Goal: Task Accomplishment & Management: Complete application form

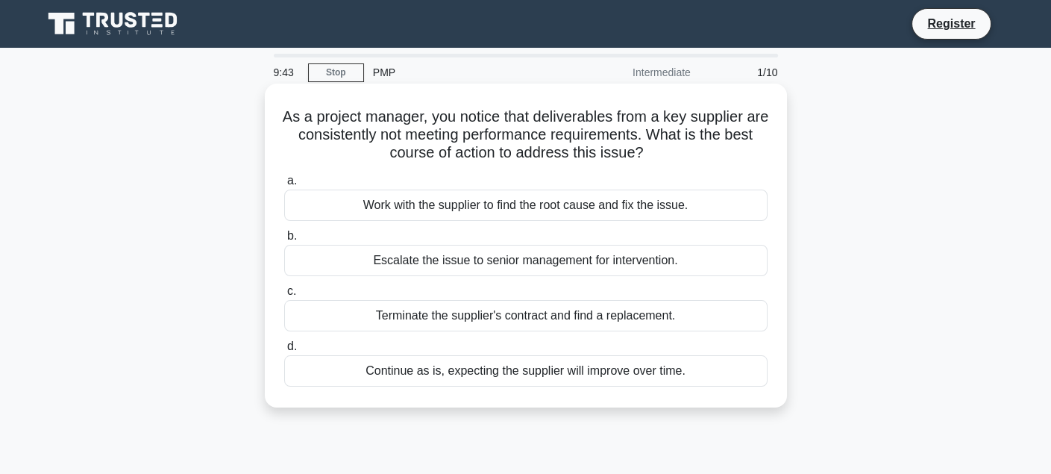
click at [477, 280] on div "a. Work with the supplier to find the root cause and fix the issue. b. Escalate…" at bounding box center [525, 279] width 501 height 221
click at [476, 267] on div "Escalate the issue to senior management for intervention." at bounding box center [525, 260] width 483 height 31
click at [284, 241] on input "b. Escalate the issue to senior management for intervention." at bounding box center [284, 236] width 0 height 10
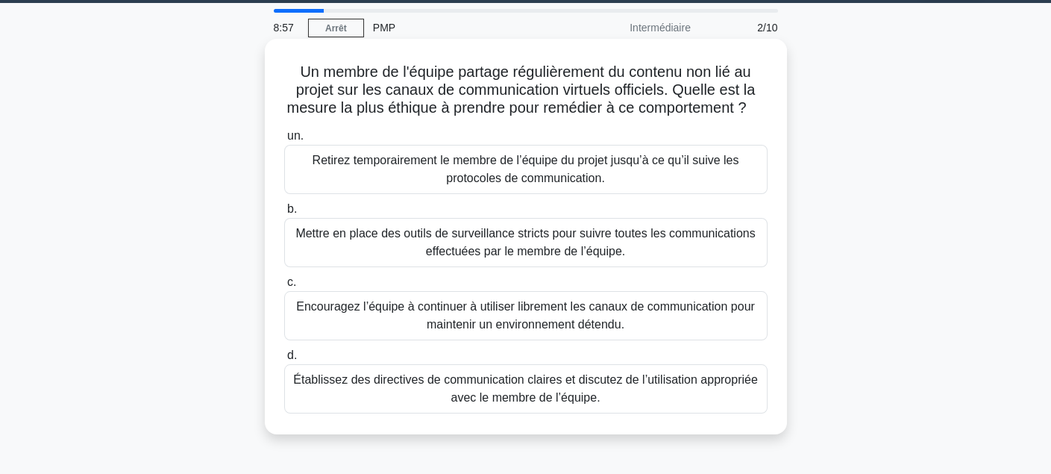
scroll to position [49, 0]
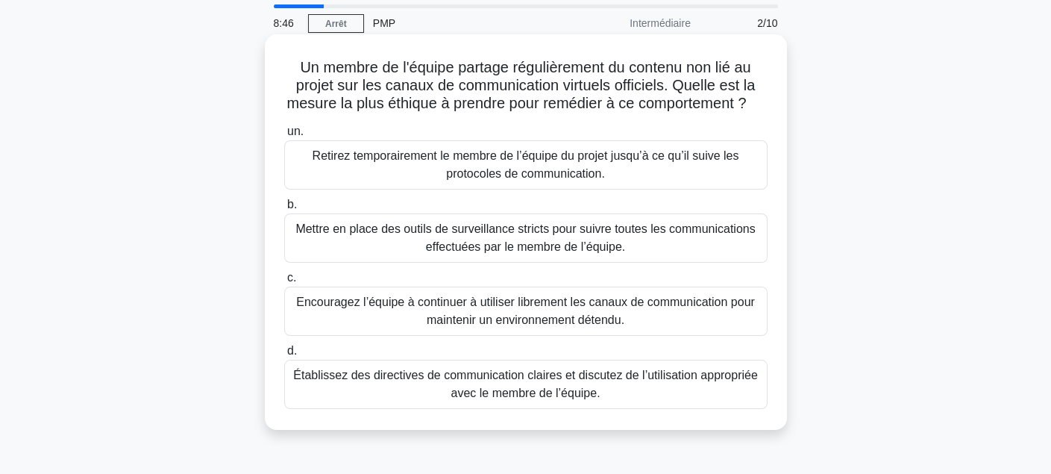
click at [484, 399] on font "Établissez des directives de communication claires et discutez de l’utilisation…" at bounding box center [525, 383] width 465 height 31
click at [284, 356] on input "d. Établissez des directives de communication claires et discutez de l’utilisat…" at bounding box center [284, 351] width 0 height 10
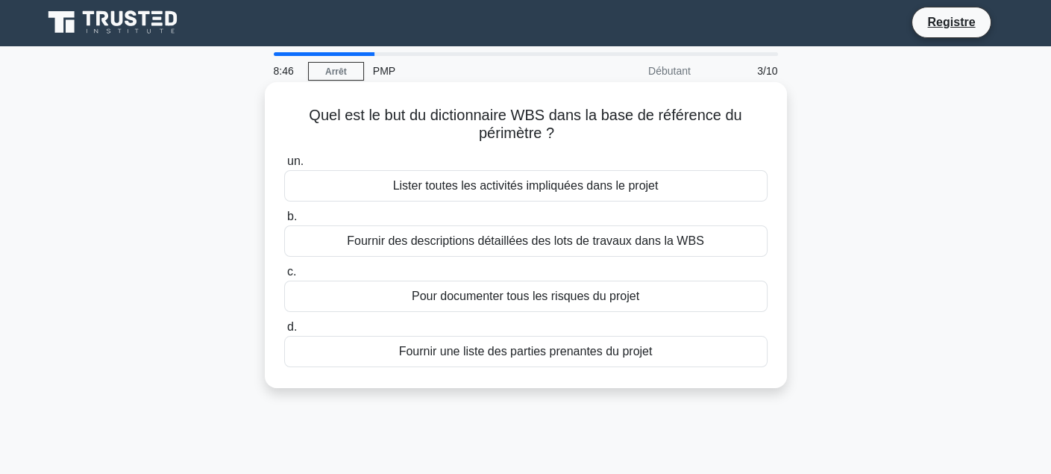
scroll to position [0, 0]
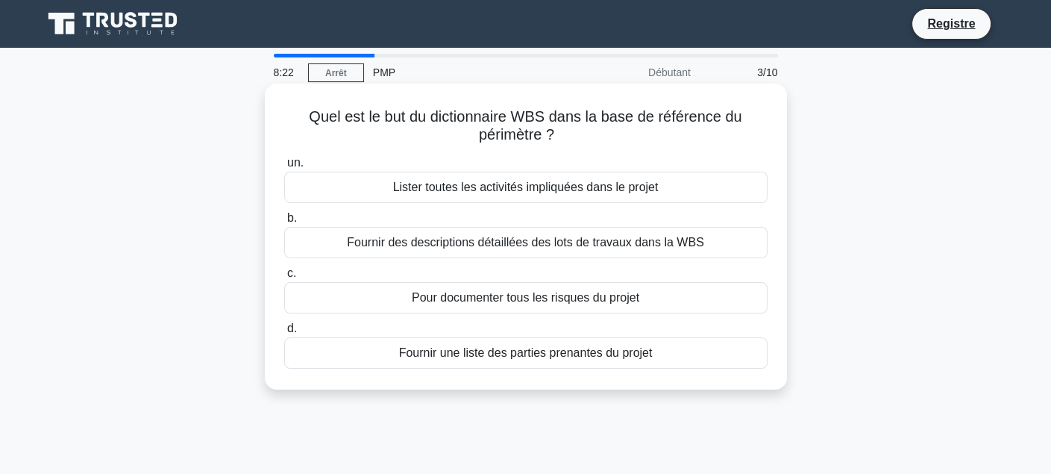
click at [505, 240] on font "Fournir des descriptions détaillées des lots de travaux dans la WBS" at bounding box center [525, 242] width 357 height 13
click at [284, 223] on input "b. Fournir des descriptions détaillées des lots de travaux dans la WBS" at bounding box center [284, 218] width 0 height 10
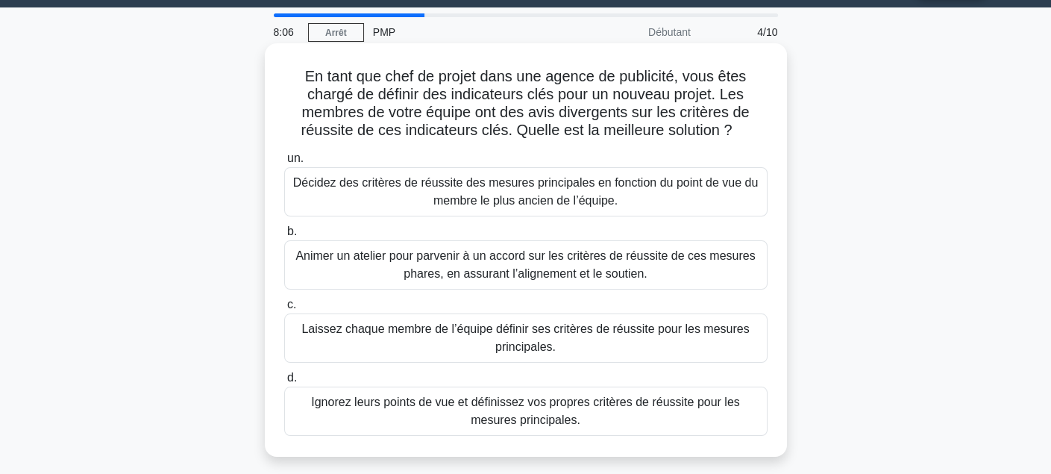
scroll to position [49, 0]
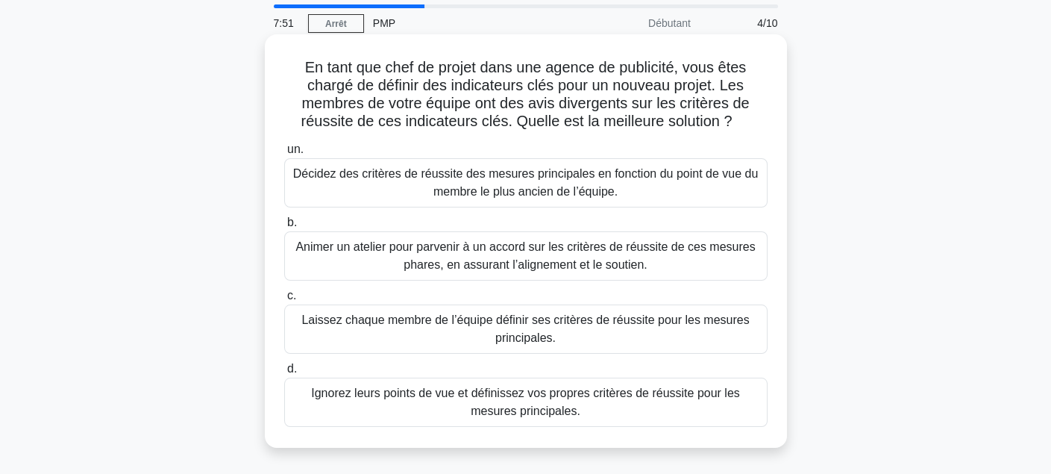
click at [466, 260] on font "Animer un atelier pour parvenir à un accord sur les critères de réussite de ces…" at bounding box center [524, 255] width 459 height 31
click at [284, 227] on input "b. Animer un atelier pour parvenir à un accord sur les critères de réussite de …" at bounding box center [284, 223] width 0 height 10
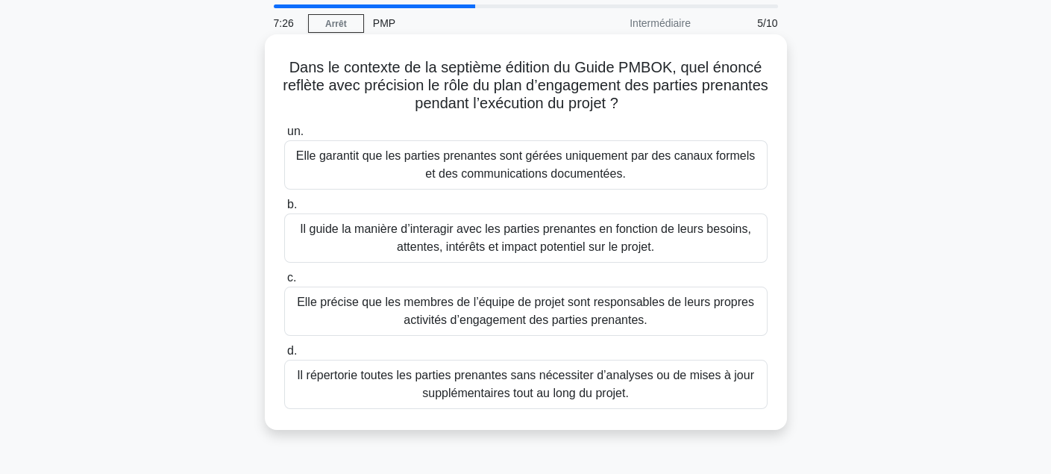
click at [494, 227] on font "Il guide la manière d’interagir avec les parties prenantes en fonction de leurs…" at bounding box center [525, 237] width 451 height 31
click at [284, 210] on input "b. Il guide la manière d’interagir avec les parties prenantes en fonction de le…" at bounding box center [284, 205] width 0 height 10
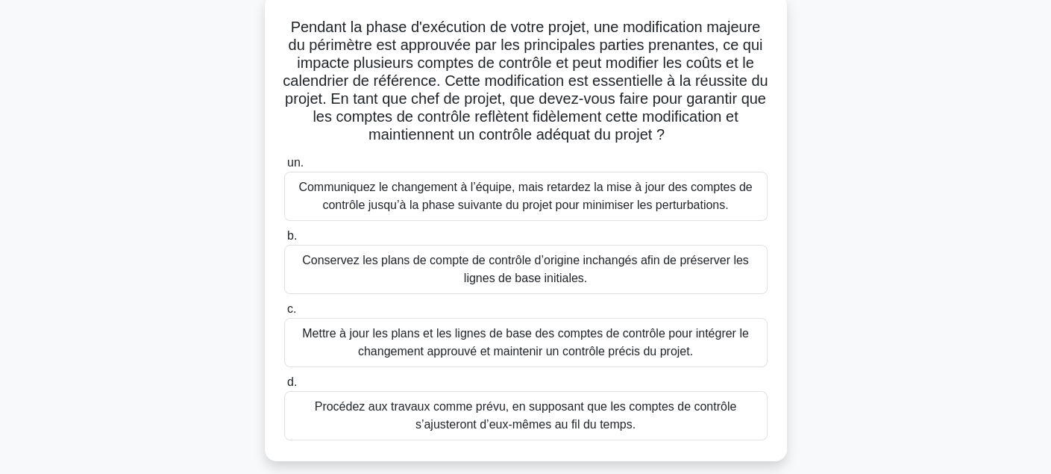
scroll to position [99, 0]
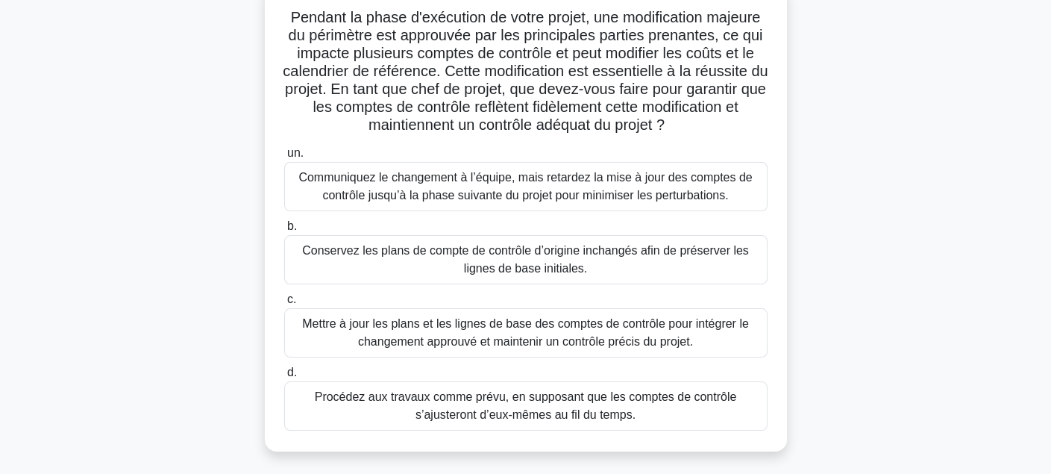
click at [502, 333] on font "Mettre à jour les plans et les lignes de base des comptes de contrôle pour inté…" at bounding box center [526, 333] width 470 height 36
click at [284, 304] on input "c. Mettre à jour les plans et les lignes de base des comptes de contrôle pour i…" at bounding box center [284, 300] width 0 height 10
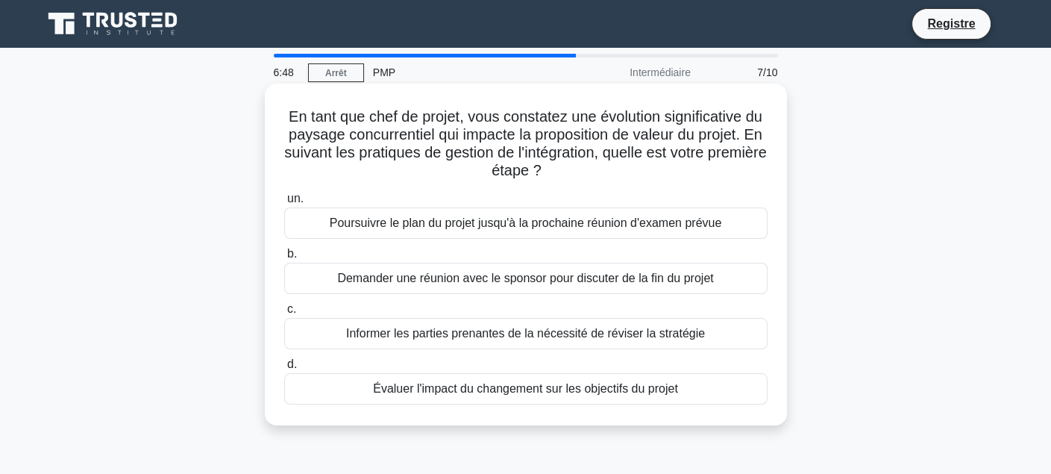
scroll to position [0, 0]
click at [486, 336] on font "Informer les parties prenantes de la nécessité de réviser la stratégie" at bounding box center [525, 333] width 359 height 13
click at [284, 314] on input "c. Informer les parties prenantes de la nécessité de réviser la stratégie" at bounding box center [284, 309] width 0 height 10
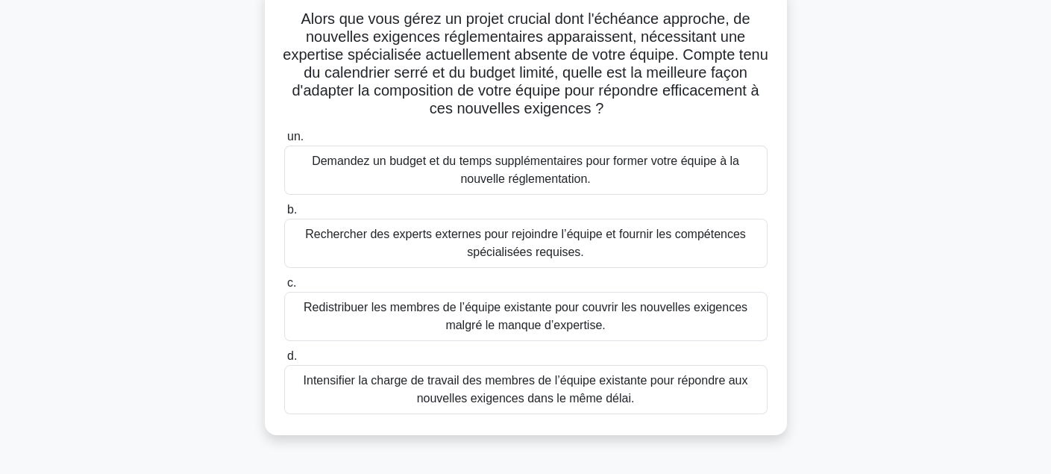
scroll to position [99, 0]
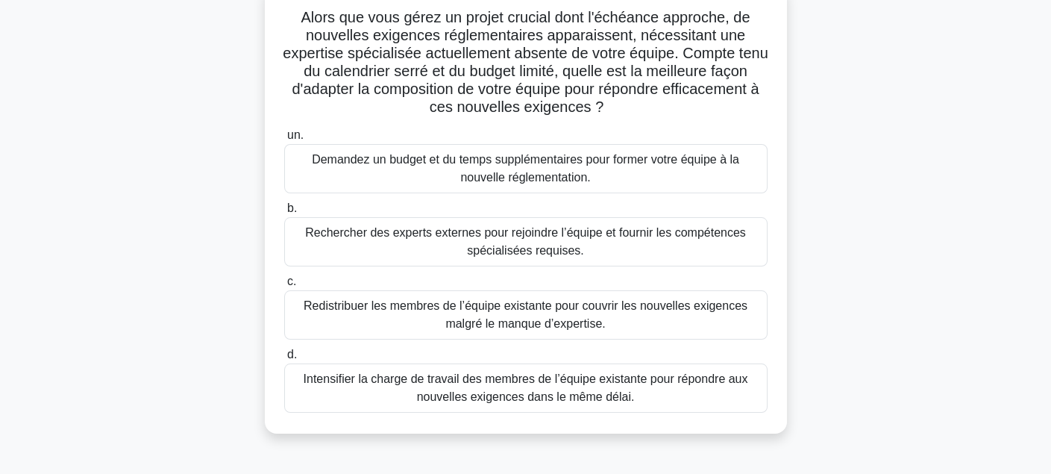
click at [541, 174] on font "Demandez un budget et du temps supplémentaires pour former votre équipe à la no…" at bounding box center [525, 168] width 427 height 31
click at [284, 140] on input "un. Demandez un budget et du temps supplémentaires pour former votre équipe à l…" at bounding box center [284, 136] width 0 height 10
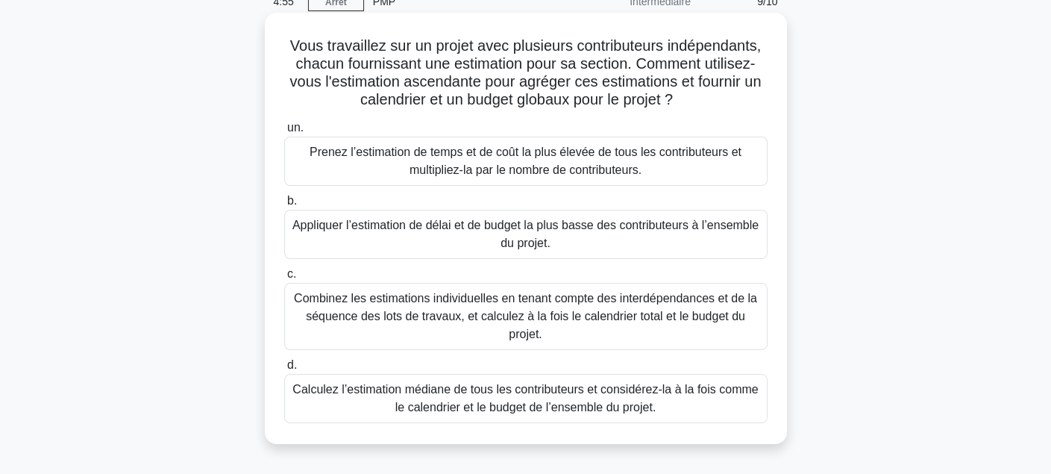
scroll to position [75, 0]
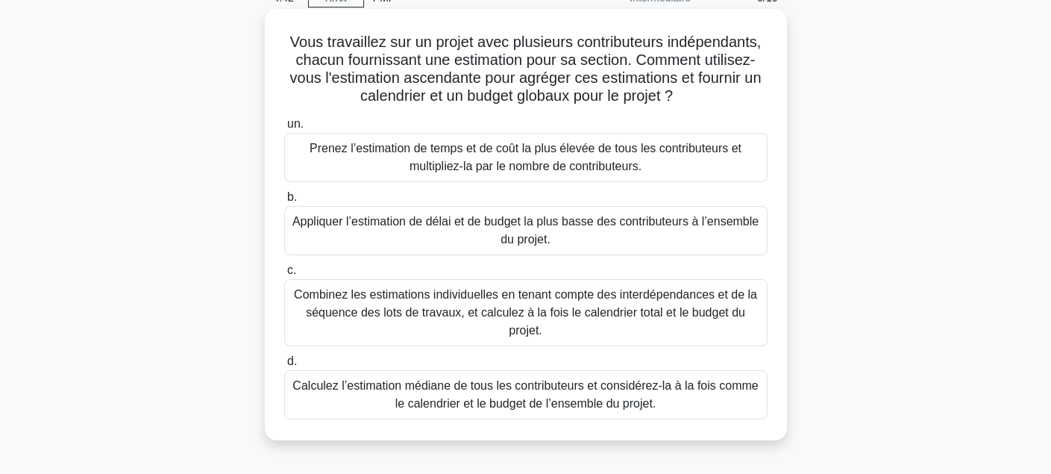
click at [523, 159] on font "Prenez l’estimation de temps et de coût la plus élevée de tous les contributeur…" at bounding box center [526, 157] width 432 height 31
click at [284, 129] on input "un. Prenez l’estimation de temps et de coût la plus élevée de tous les contribu…" at bounding box center [284, 124] width 0 height 10
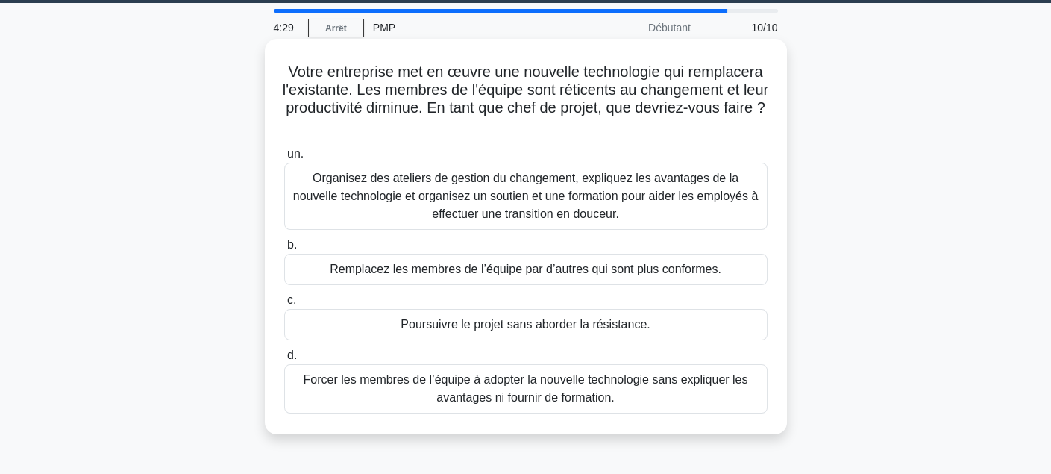
scroll to position [49, 0]
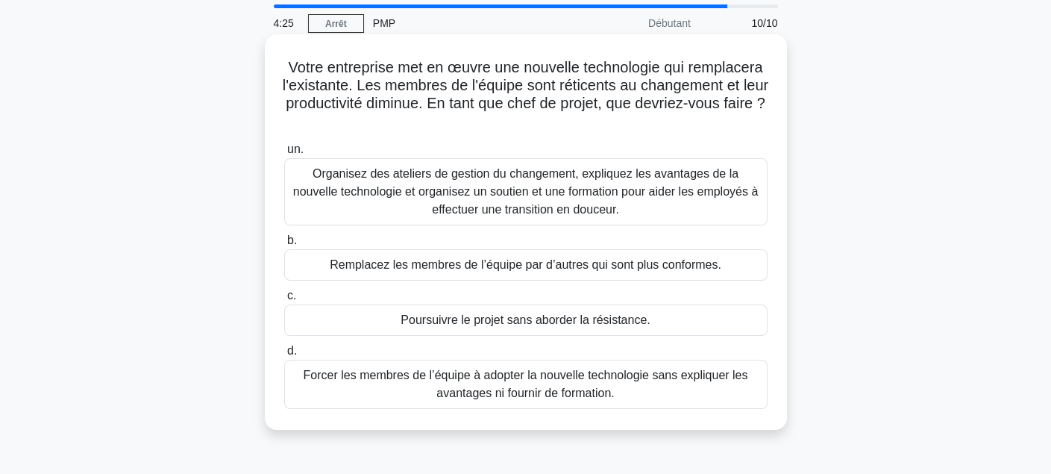
click at [518, 190] on font "Organisez des ateliers de gestion du changement, expliquez les avantages de la …" at bounding box center [525, 191] width 465 height 48
click at [284, 154] on input "un. Organisez des ateliers de gestion du changement, expliquez les avantages de…" at bounding box center [284, 150] width 0 height 10
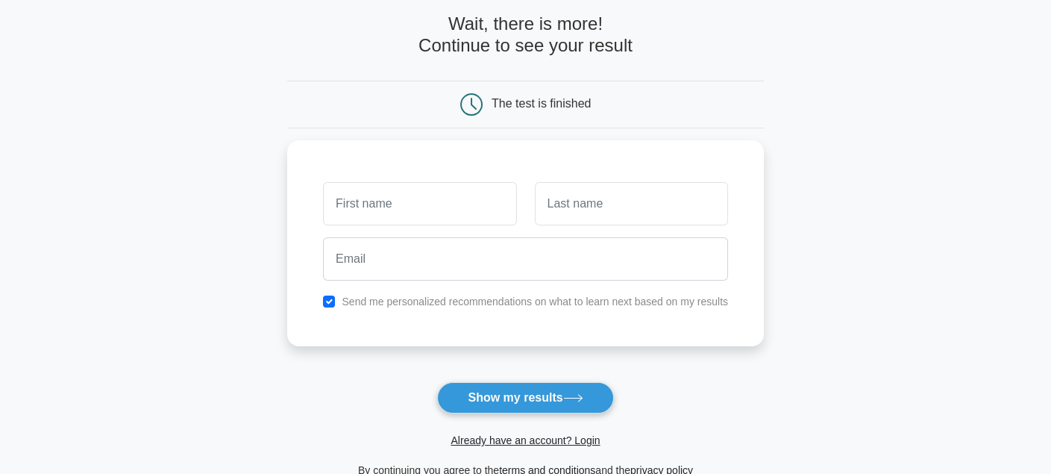
scroll to position [75, 0]
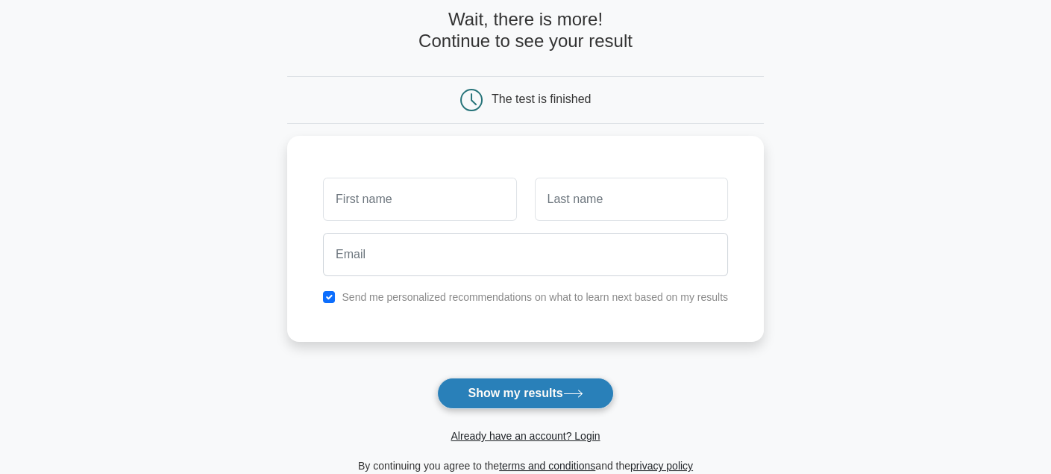
click at [536, 393] on button "Show my results" at bounding box center [525, 392] width 176 height 31
click at [793, 105] on main "Wait, there is more! Continue to see your result The test is finished and the" at bounding box center [525, 241] width 1051 height 537
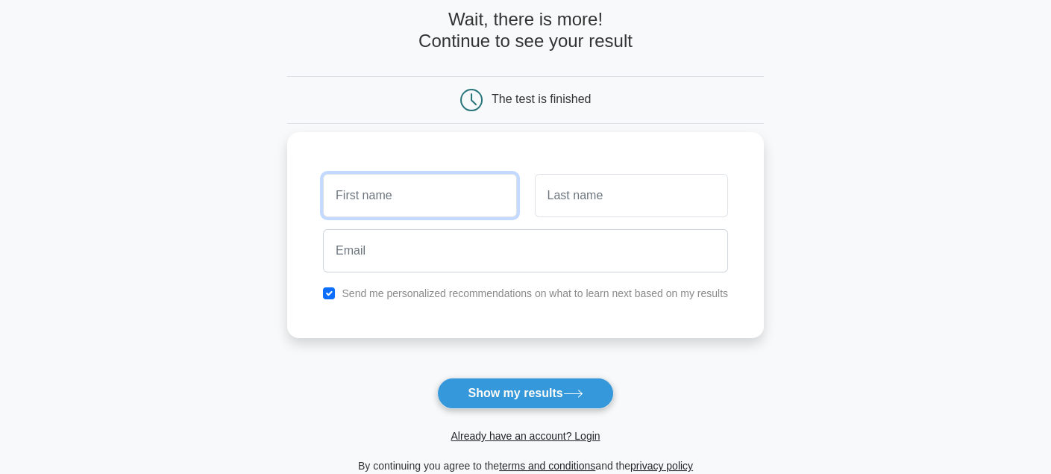
click at [361, 201] on input "text" at bounding box center [419, 195] width 193 height 43
type input "[PERSON_NAME]"
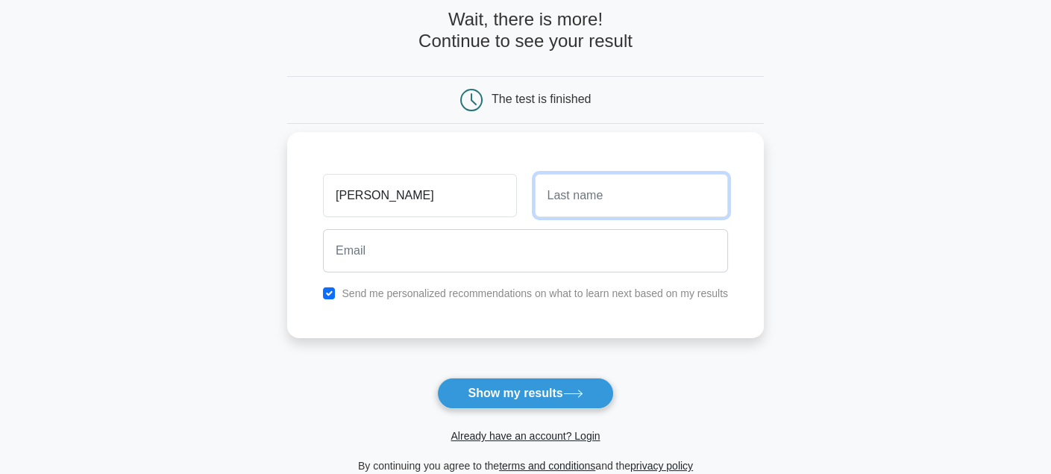
click at [543, 193] on input "text" at bounding box center [631, 195] width 193 height 43
type input "keyzo"
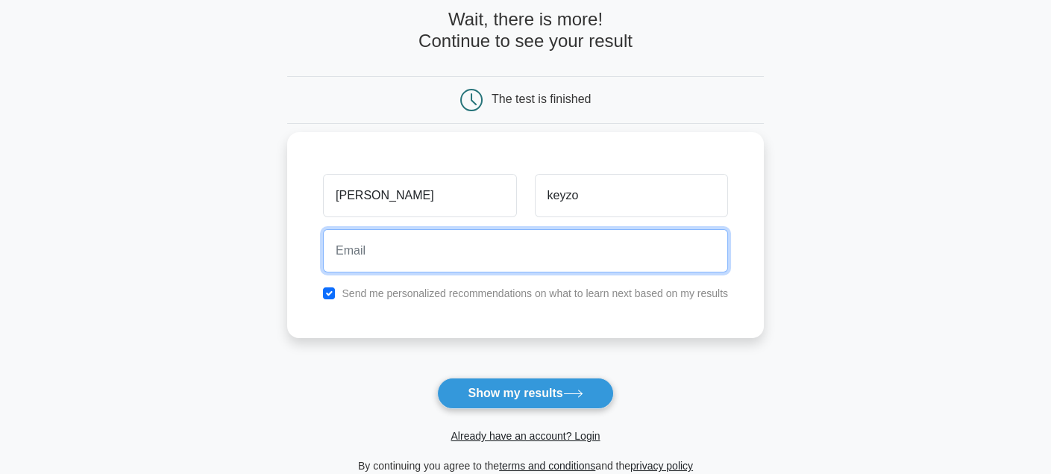
click at [448, 243] on input "email" at bounding box center [525, 250] width 405 height 43
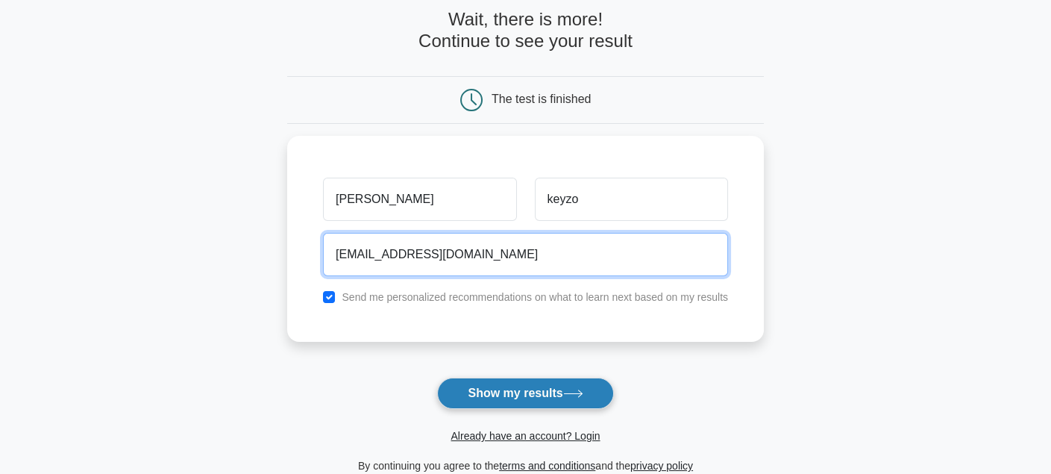
type input "keyzoman@gmail.com"
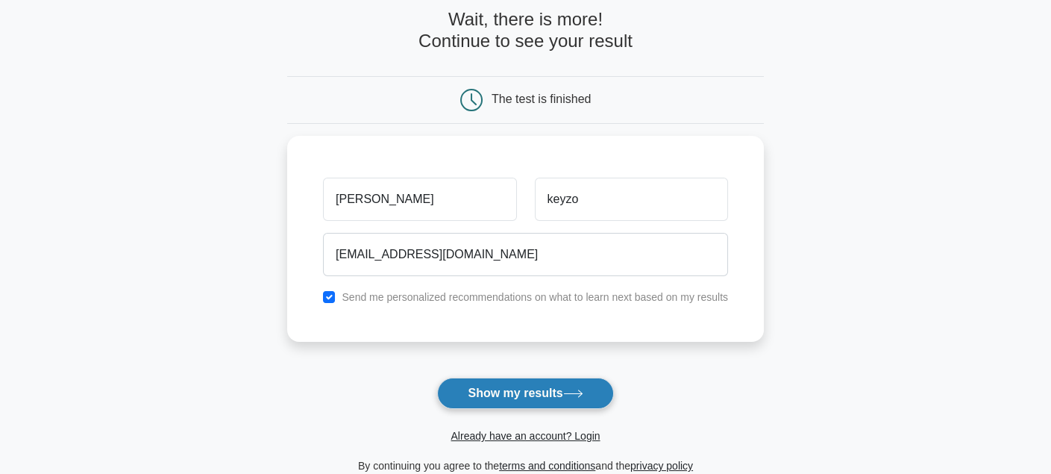
click at [522, 397] on button "Show my results" at bounding box center [525, 392] width 176 height 31
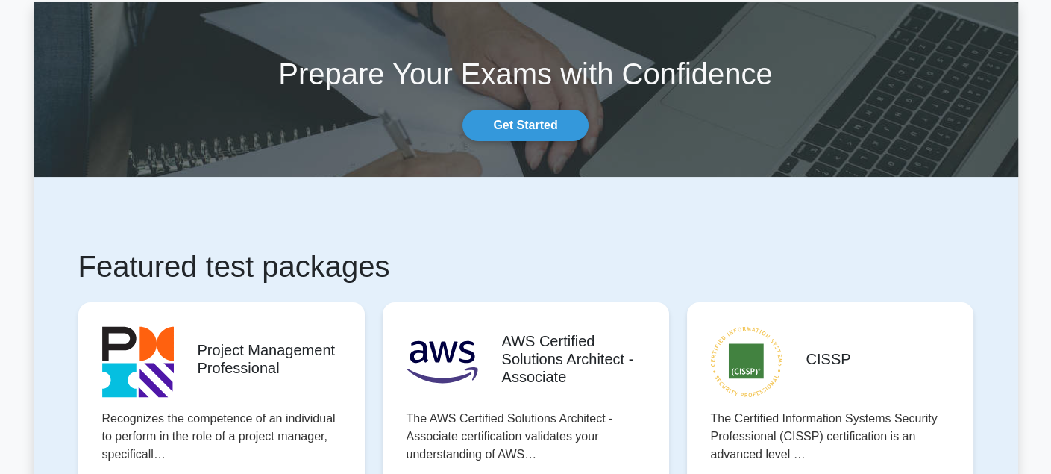
scroll to position [99, 0]
